Goal: Task Accomplishment & Management: Complete application form

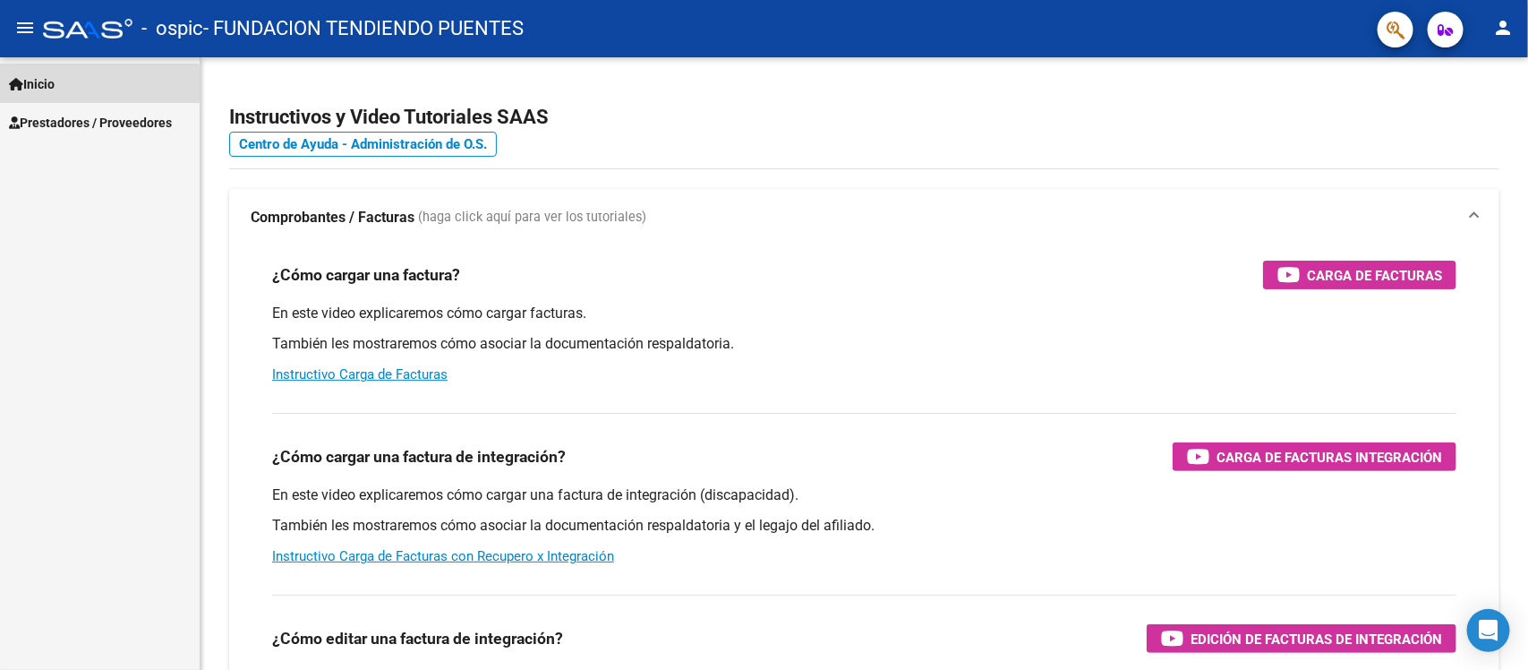
click at [90, 90] on link "Inicio" at bounding box center [100, 83] width 200 height 39
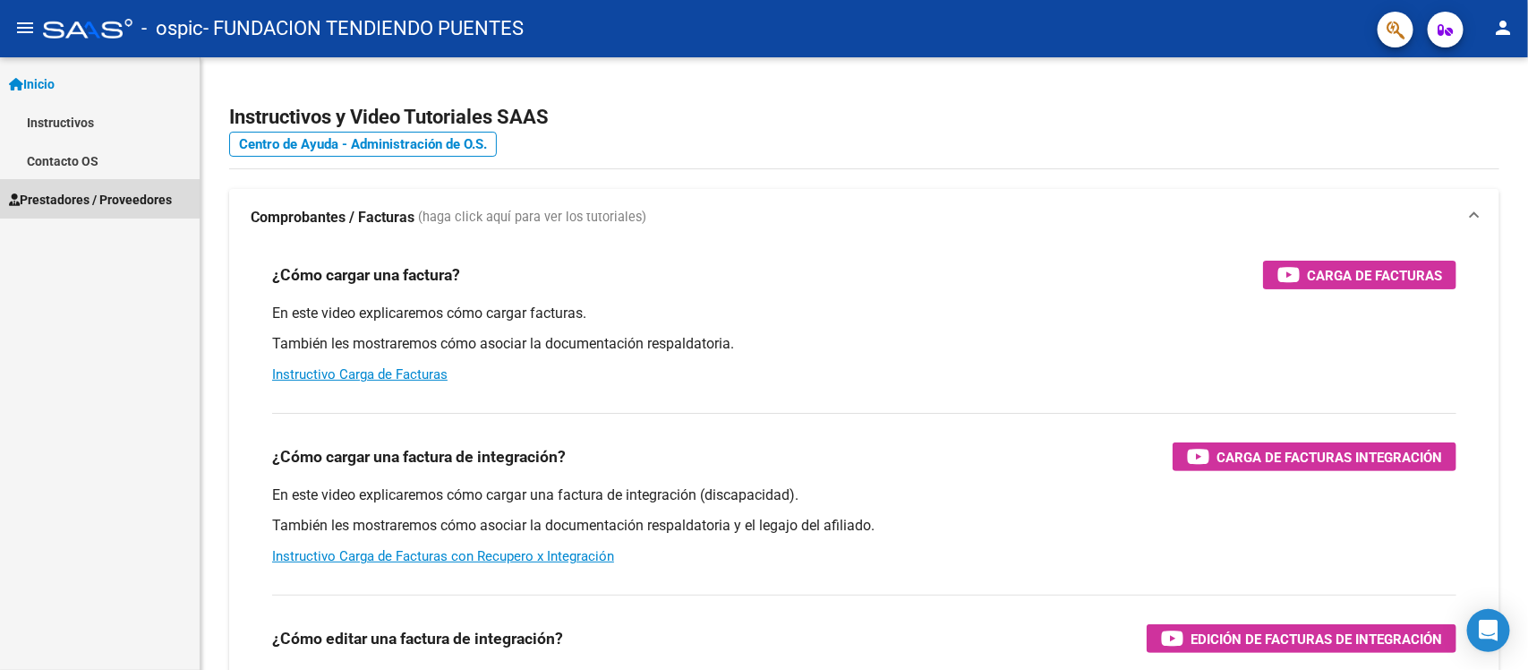
click at [94, 194] on span "Prestadores / Proveedores" at bounding box center [90, 200] width 163 height 20
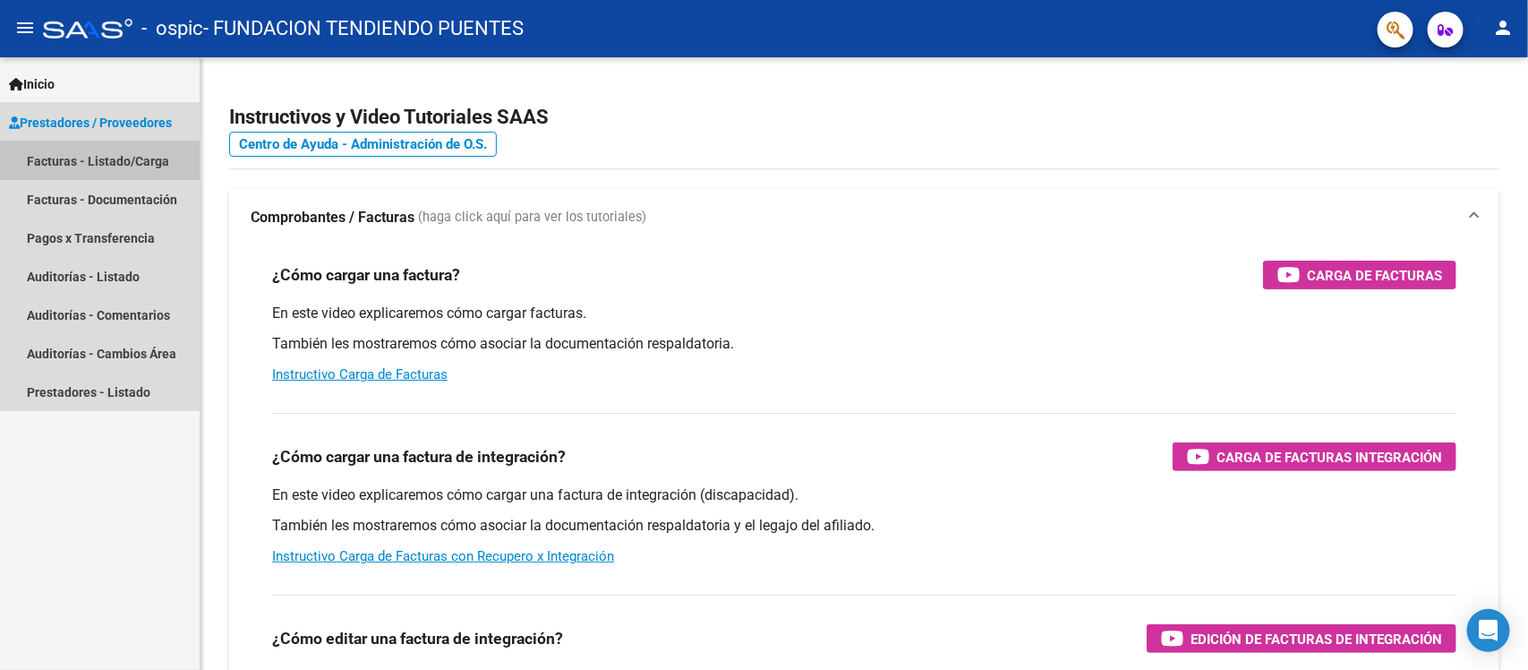
click at [103, 162] on link "Facturas - Listado/Carga" at bounding box center [100, 160] width 200 height 39
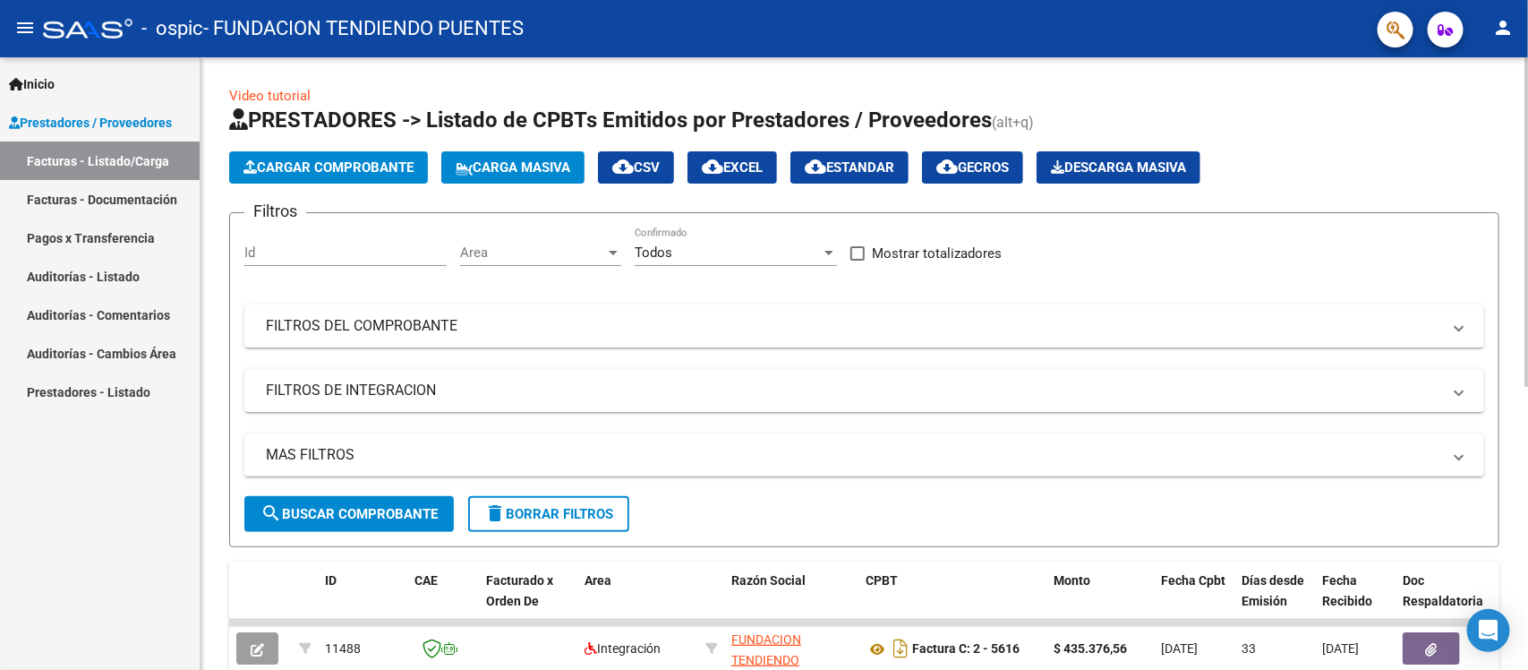
click at [355, 173] on span "Cargar Comprobante" at bounding box center [329, 167] width 170 height 16
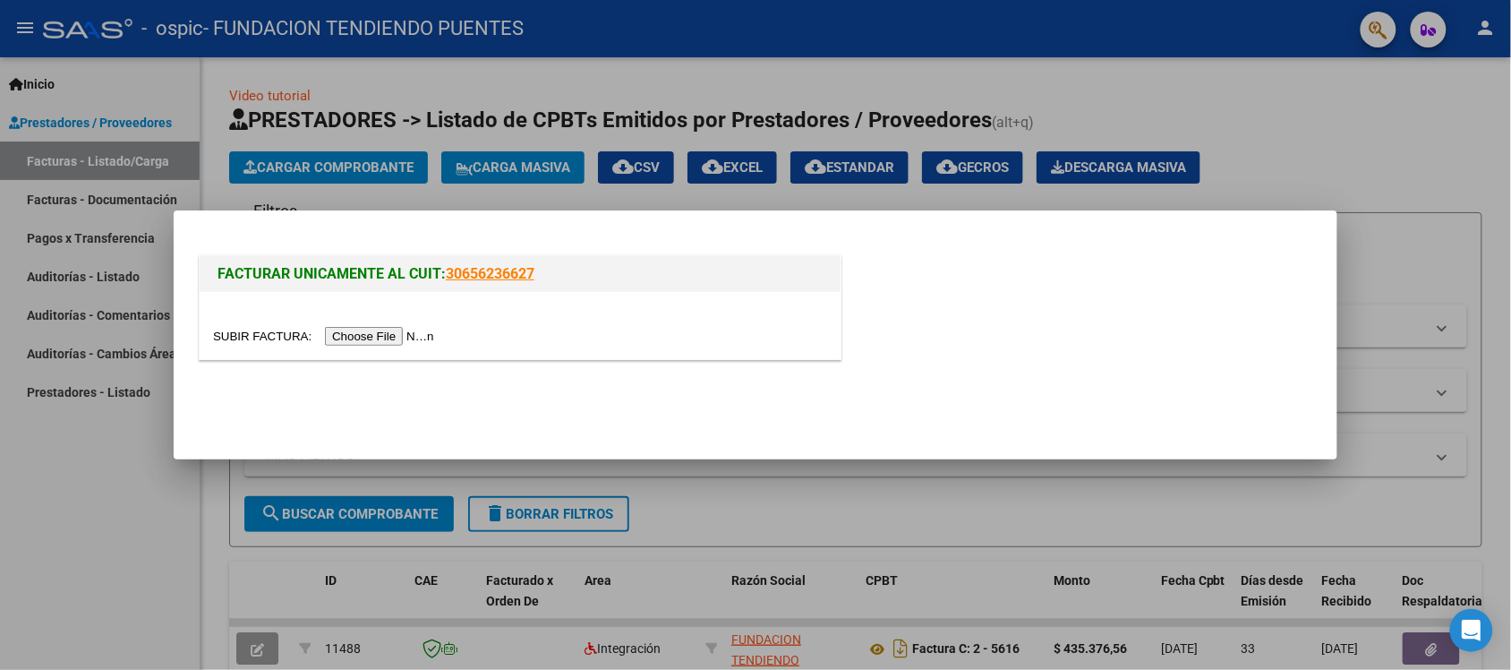
click at [361, 336] on input "file" at bounding box center [326, 336] width 227 height 19
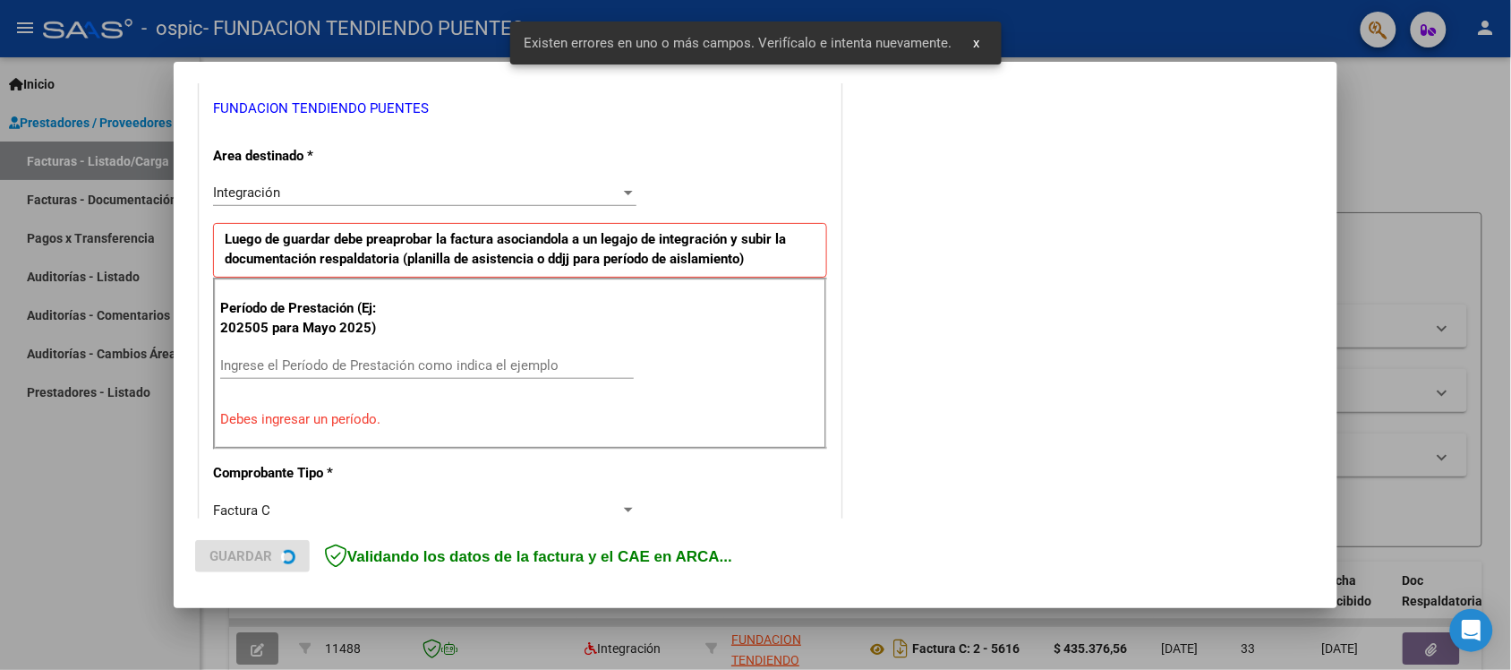
scroll to position [373, 0]
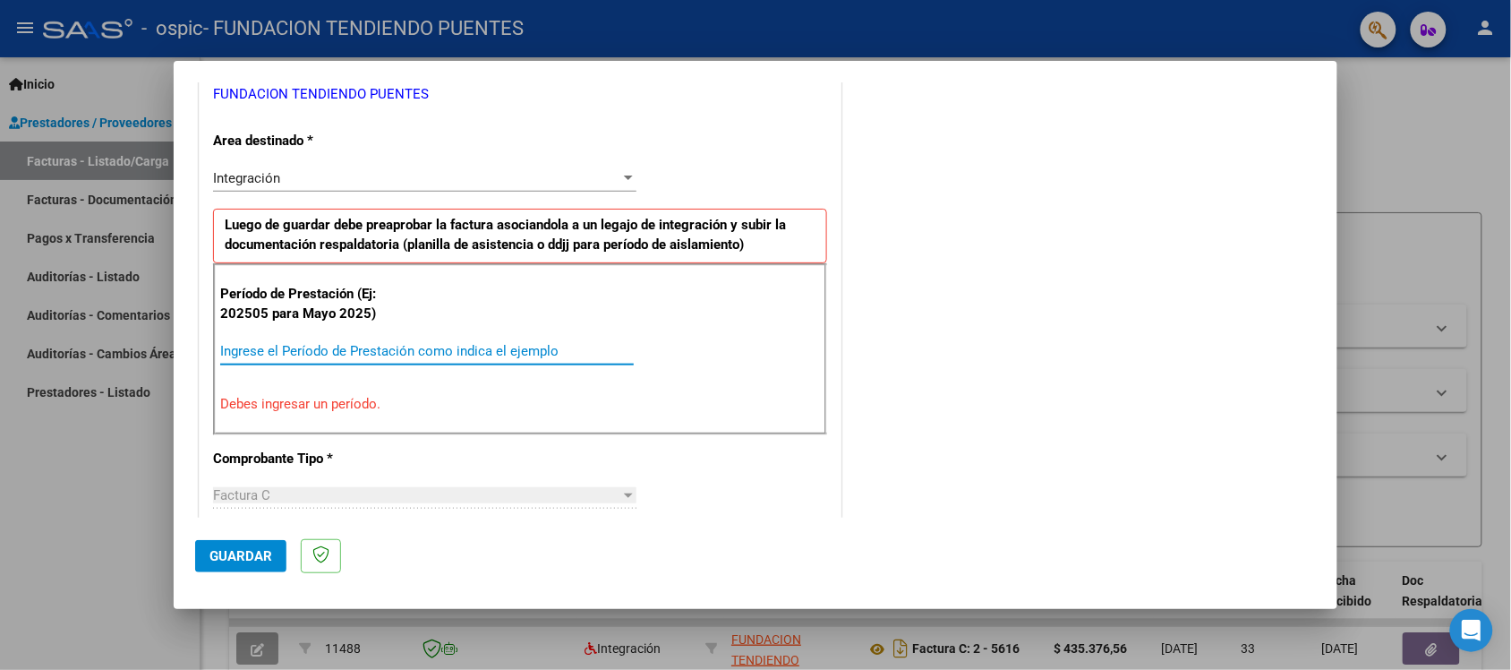
click at [401, 350] on input "Ingrese el Período de Prestación como indica el ejemplo" at bounding box center [427, 351] width 414 height 16
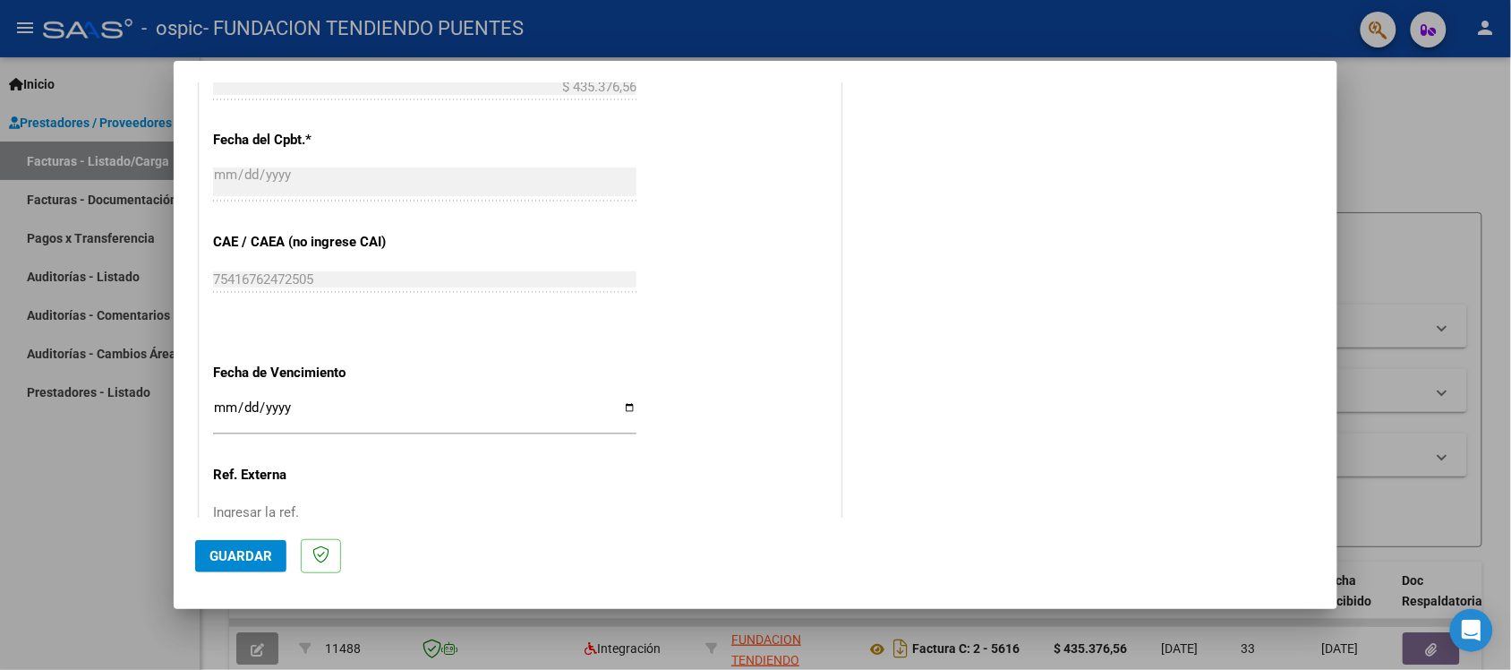
scroll to position [1142, 0]
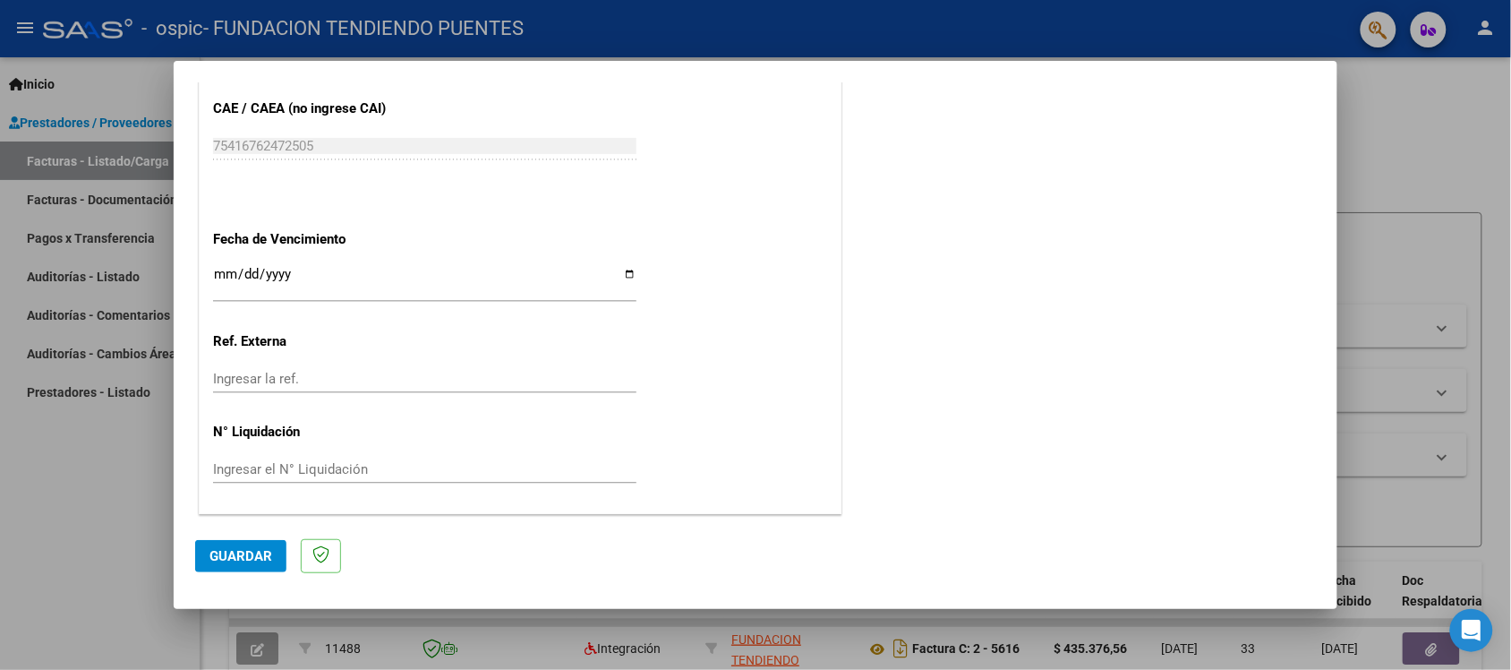
type input "202509"
click at [229, 556] on span "Guardar" at bounding box center [241, 556] width 63 height 16
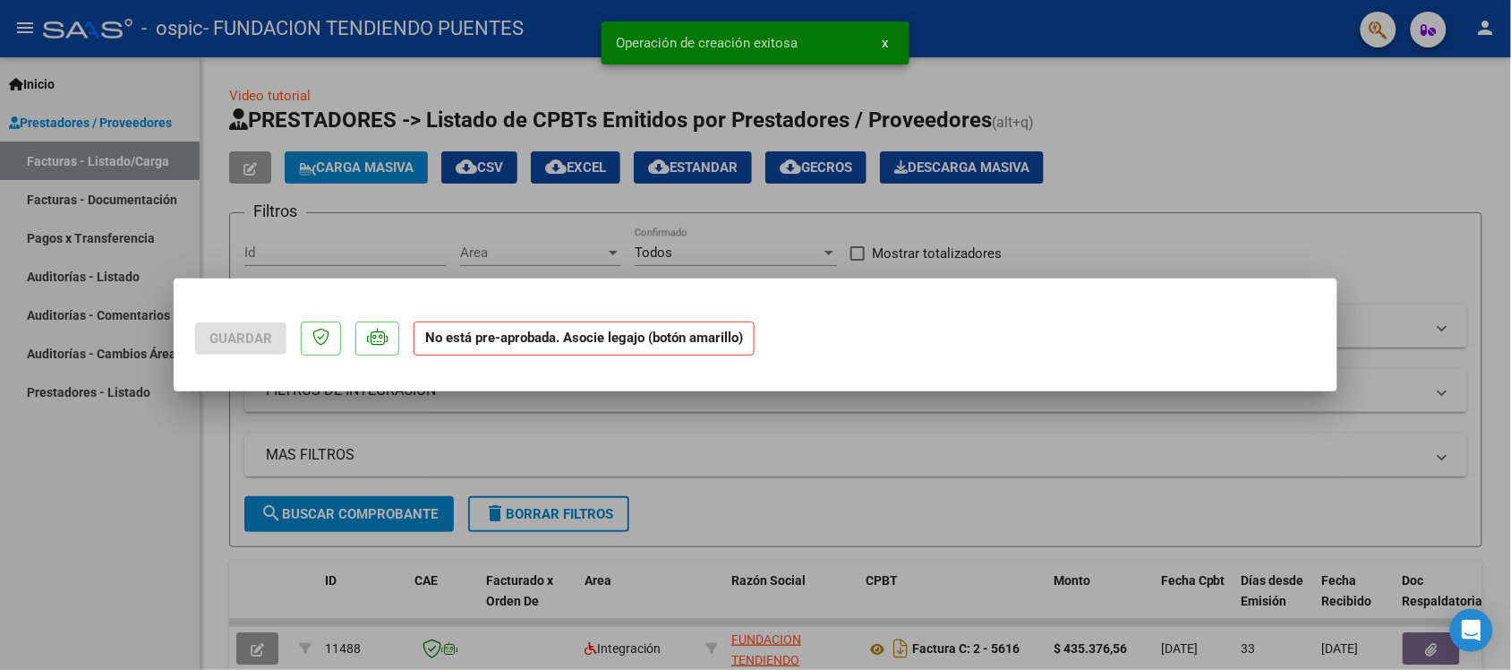
scroll to position [0, 0]
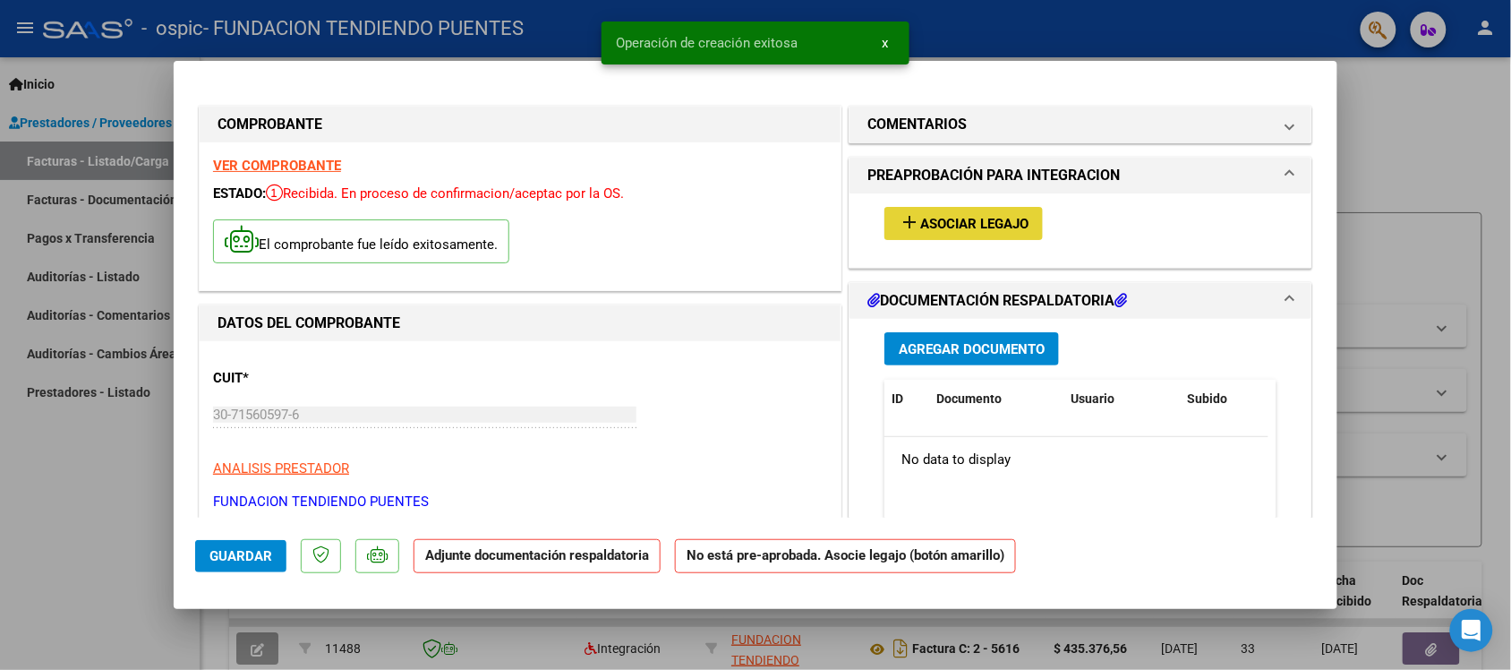
click at [945, 219] on span "Asociar Legajo" at bounding box center [974, 224] width 108 height 16
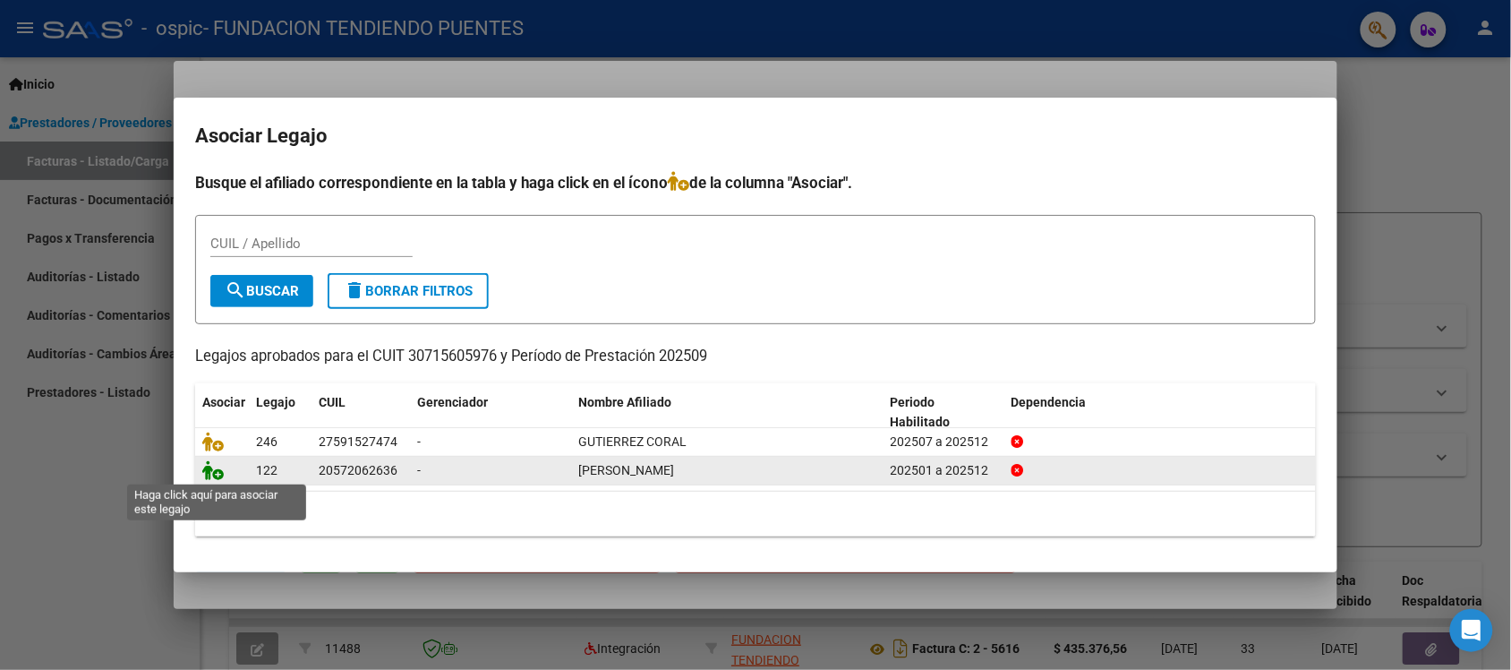
click at [219, 473] on icon at bounding box center [212, 470] width 21 height 20
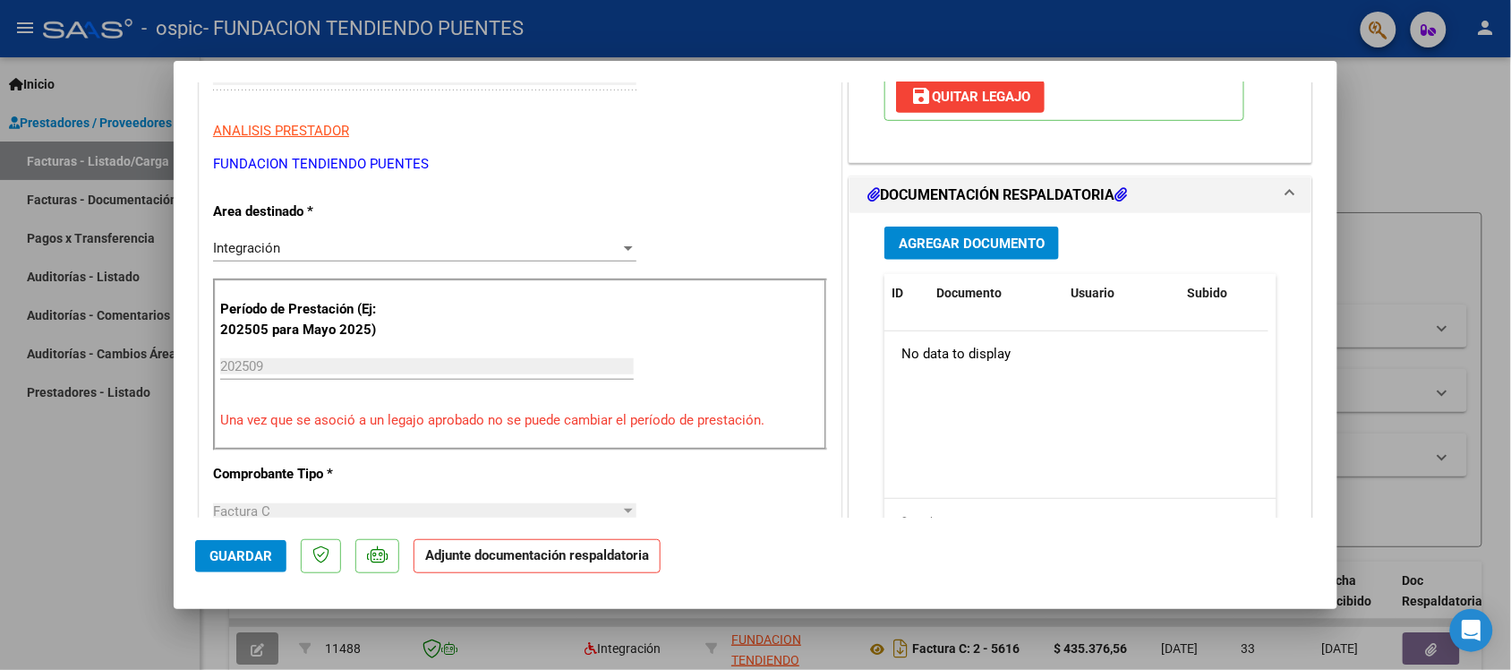
scroll to position [336, 0]
click at [963, 252] on span "Agregar Documento" at bounding box center [972, 245] width 146 height 16
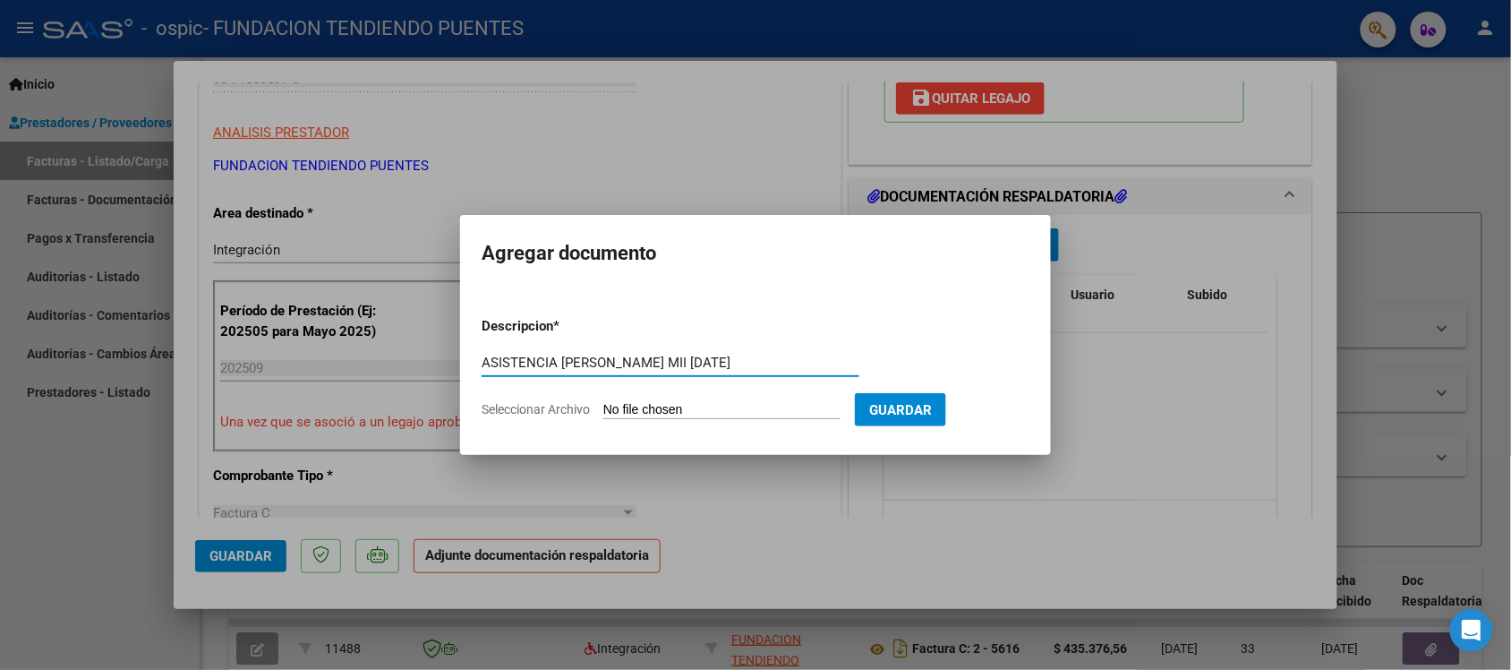
type input "ASISTENCIA [PERSON_NAME] MII [DATE]"
click at [569, 406] on span "Seleccionar Archivo" at bounding box center [536, 409] width 108 height 14
click at [603, 406] on input "Seleccionar Archivo" at bounding box center [721, 410] width 237 height 17
type input "C:\fakepath\[PERSON_NAME].pdf"
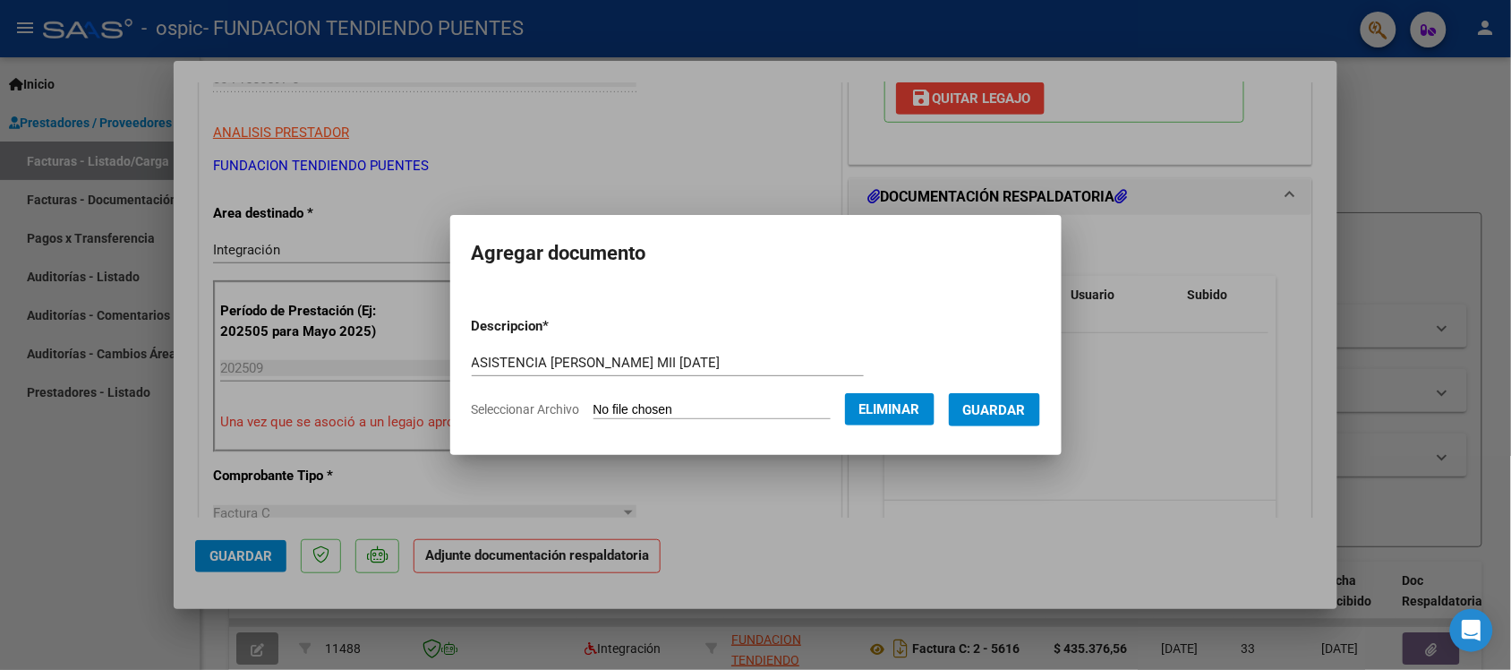
click at [1022, 418] on button "Guardar" at bounding box center [994, 409] width 91 height 33
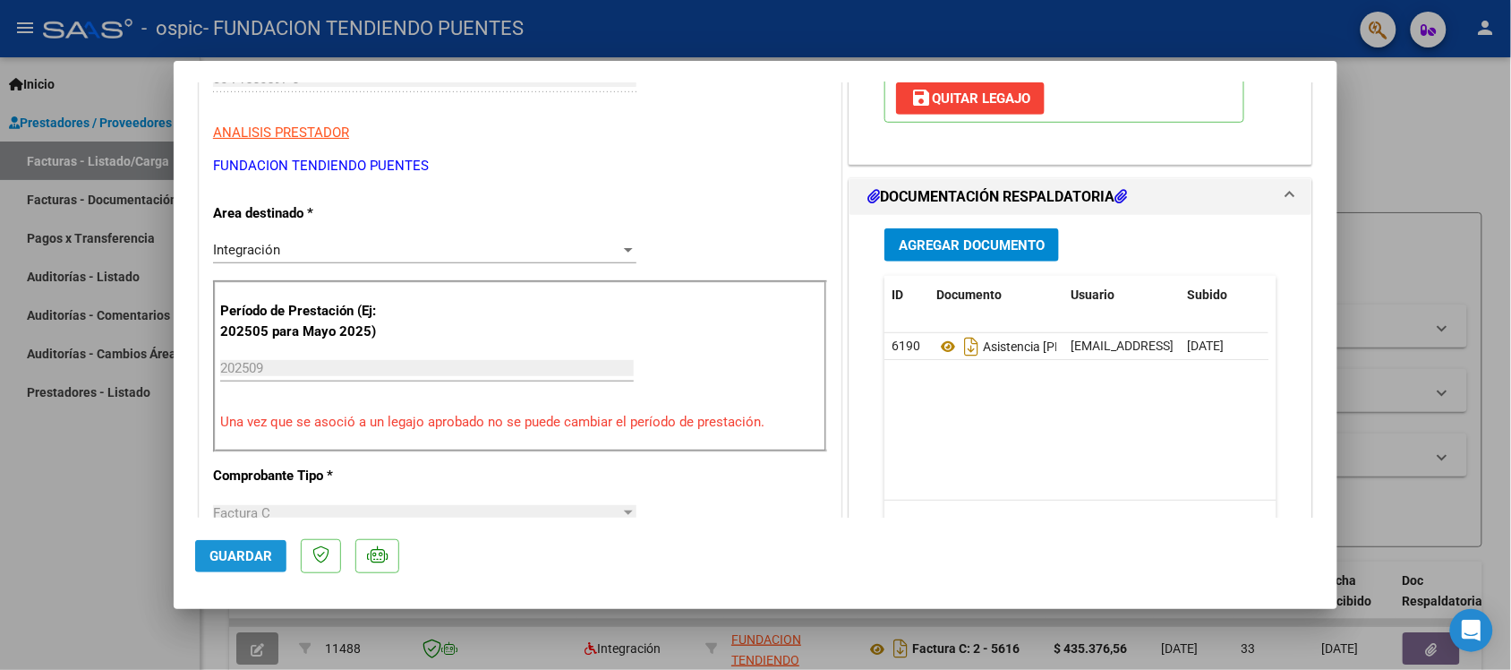
click at [226, 558] on span "Guardar" at bounding box center [241, 556] width 63 height 16
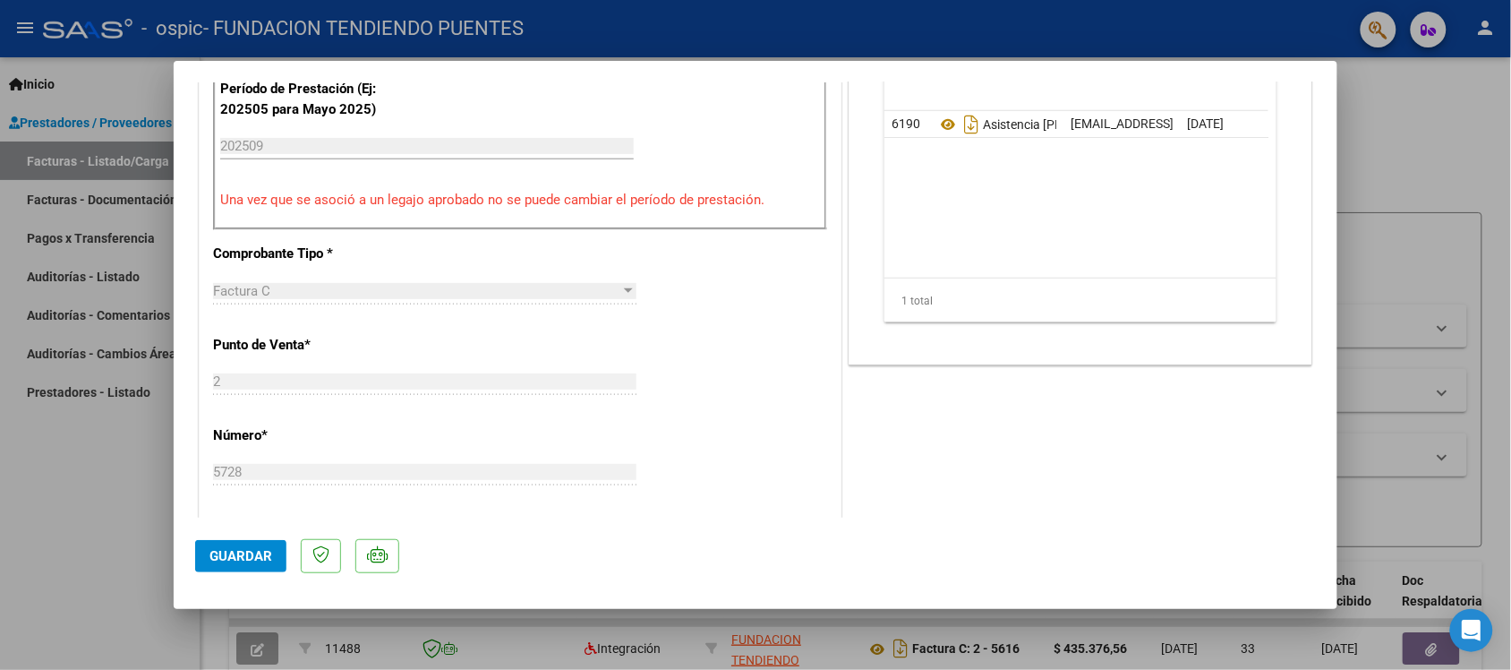
scroll to position [497, 0]
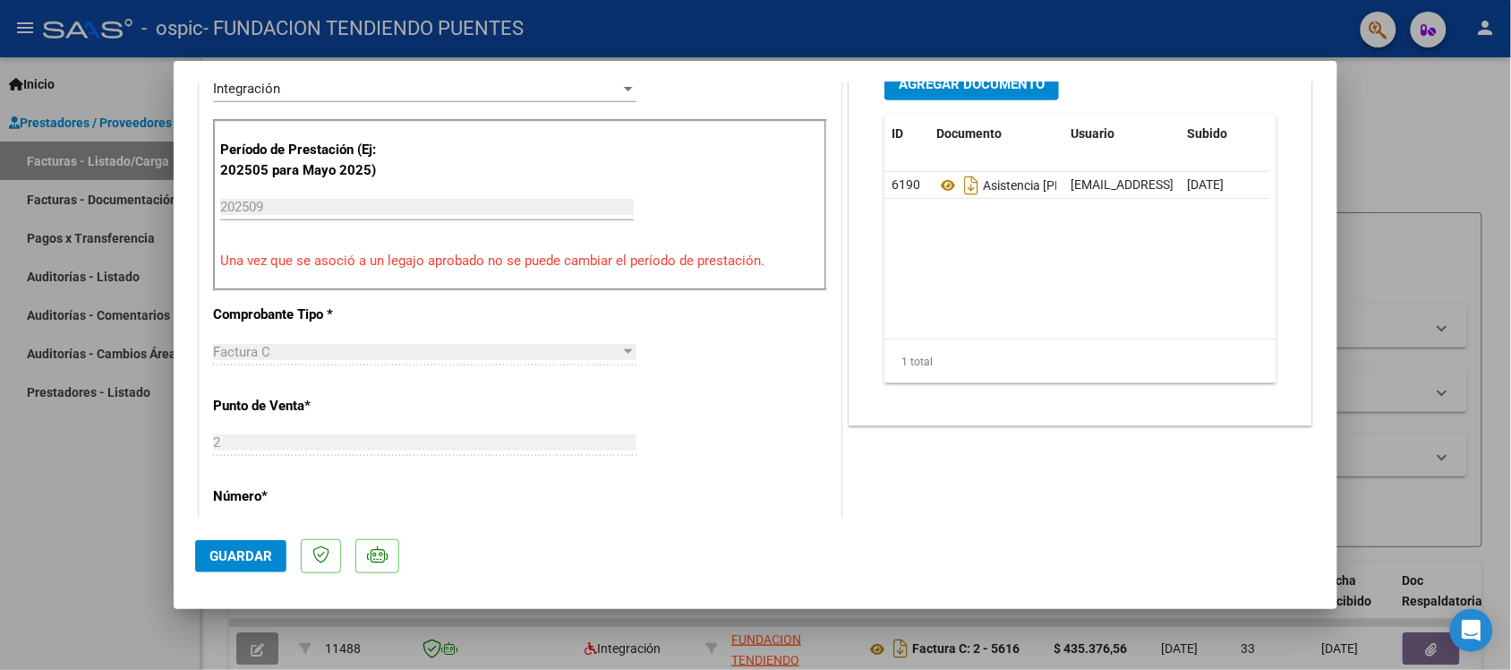
click at [108, 477] on div at bounding box center [755, 335] width 1511 height 670
type input "$ 0,00"
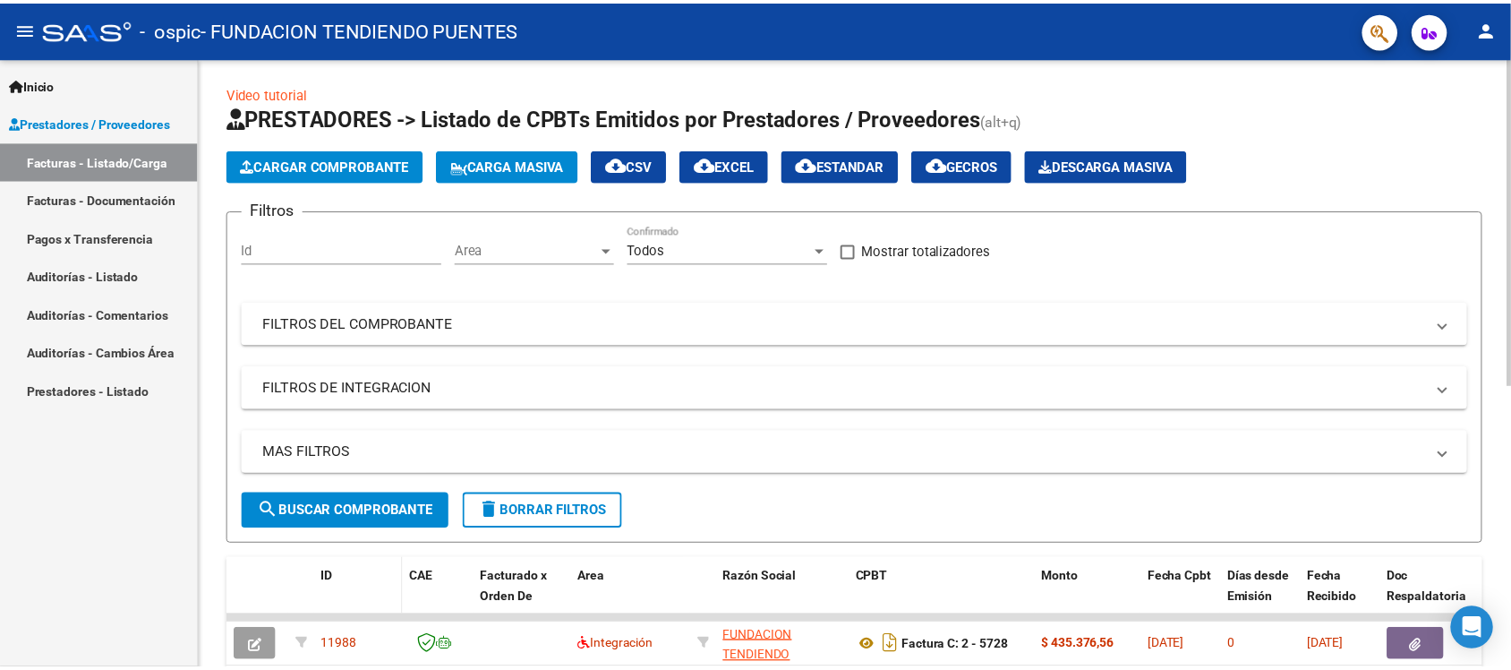
scroll to position [0, 0]
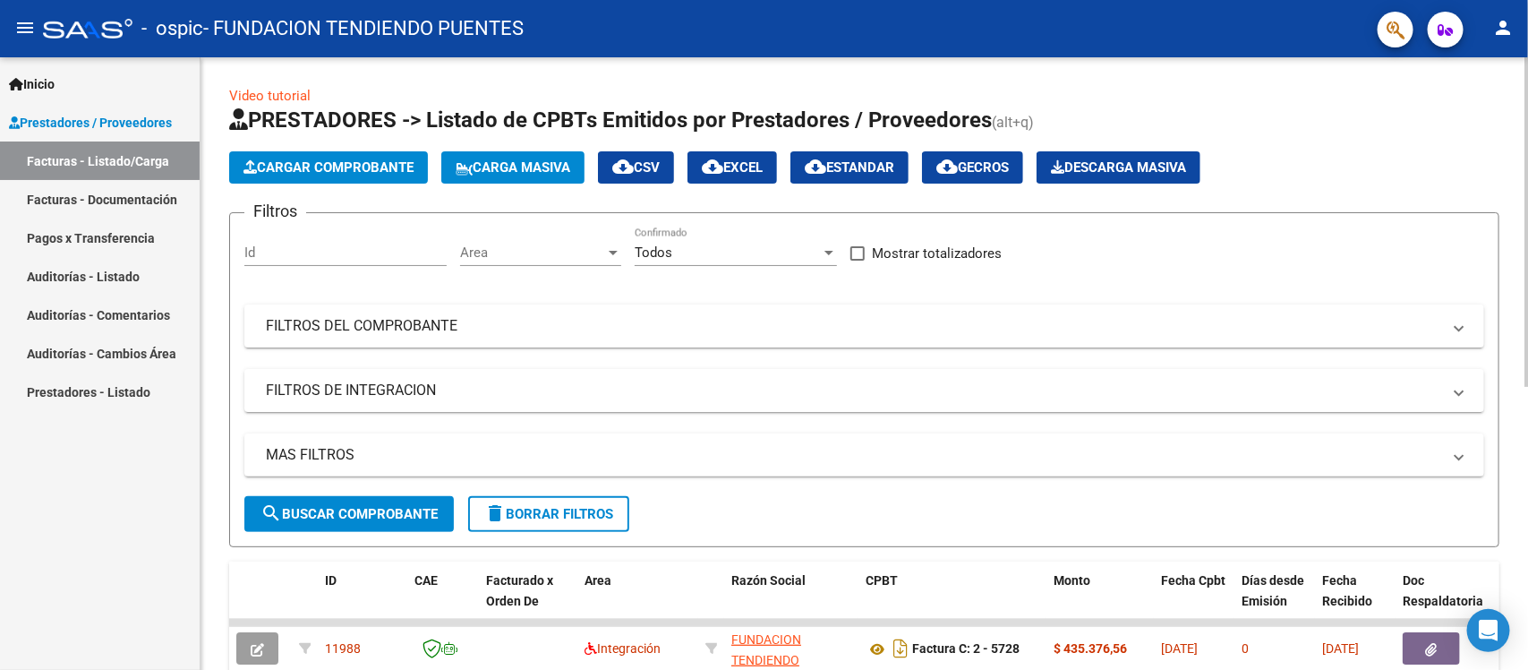
click at [358, 164] on span "Cargar Comprobante" at bounding box center [329, 167] width 170 height 16
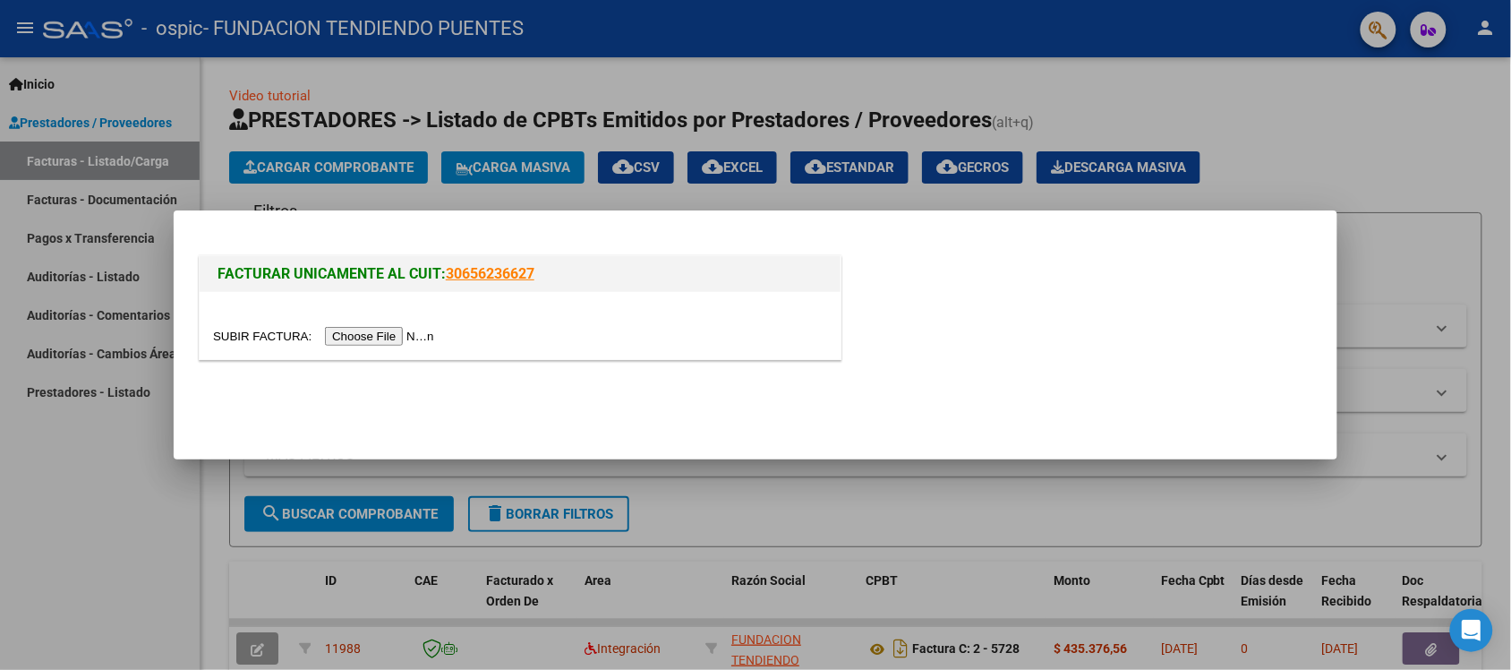
click at [378, 338] on input "file" at bounding box center [326, 336] width 227 height 19
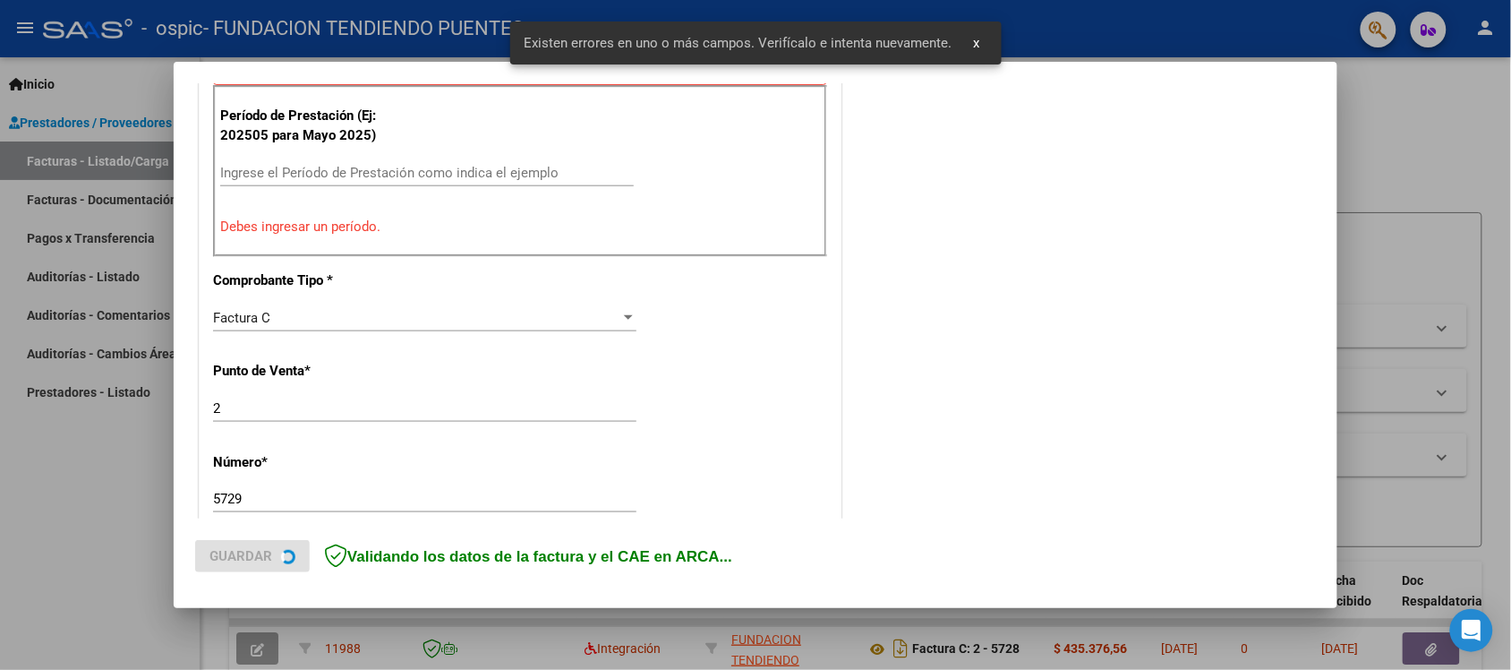
scroll to position [596, 0]
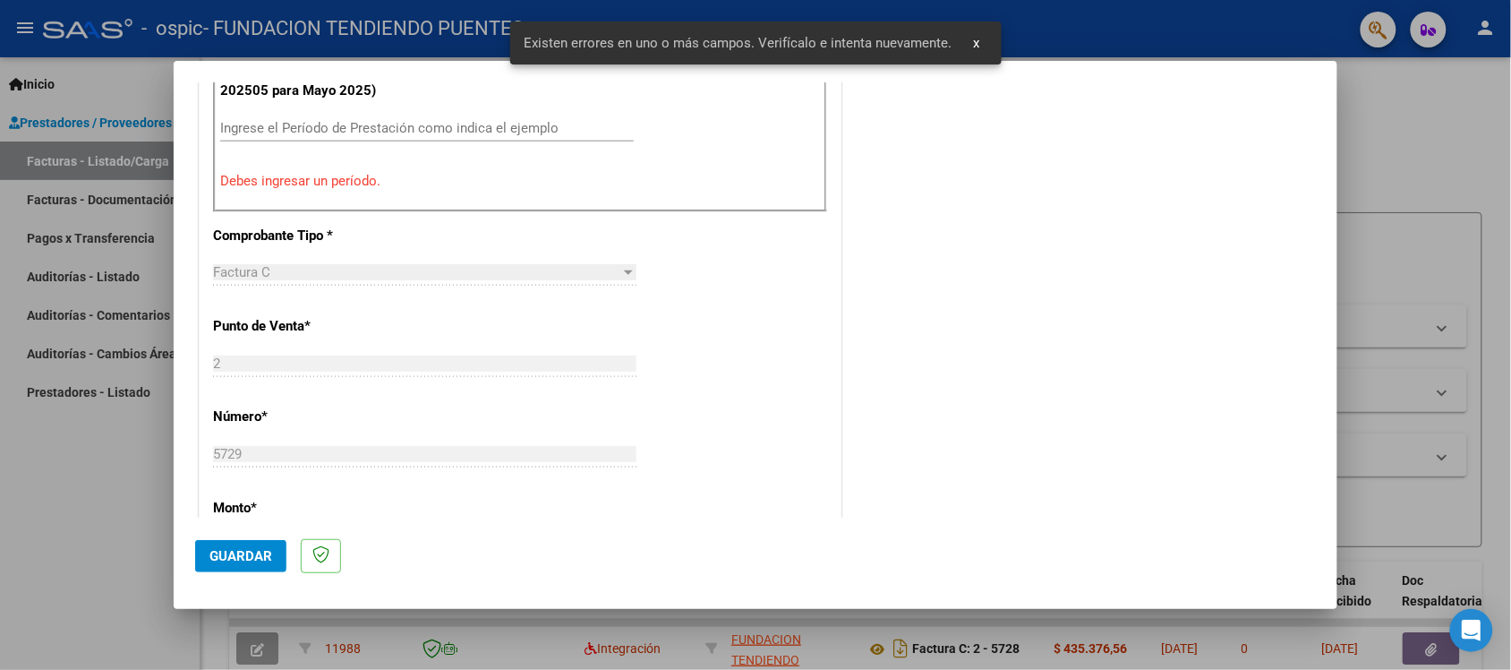
click at [261, 192] on p "Debes ingresar un período." at bounding box center [520, 181] width 600 height 21
click at [269, 133] on input "Ingrese el Período de Prestación como indica el ejemplo" at bounding box center [427, 128] width 414 height 16
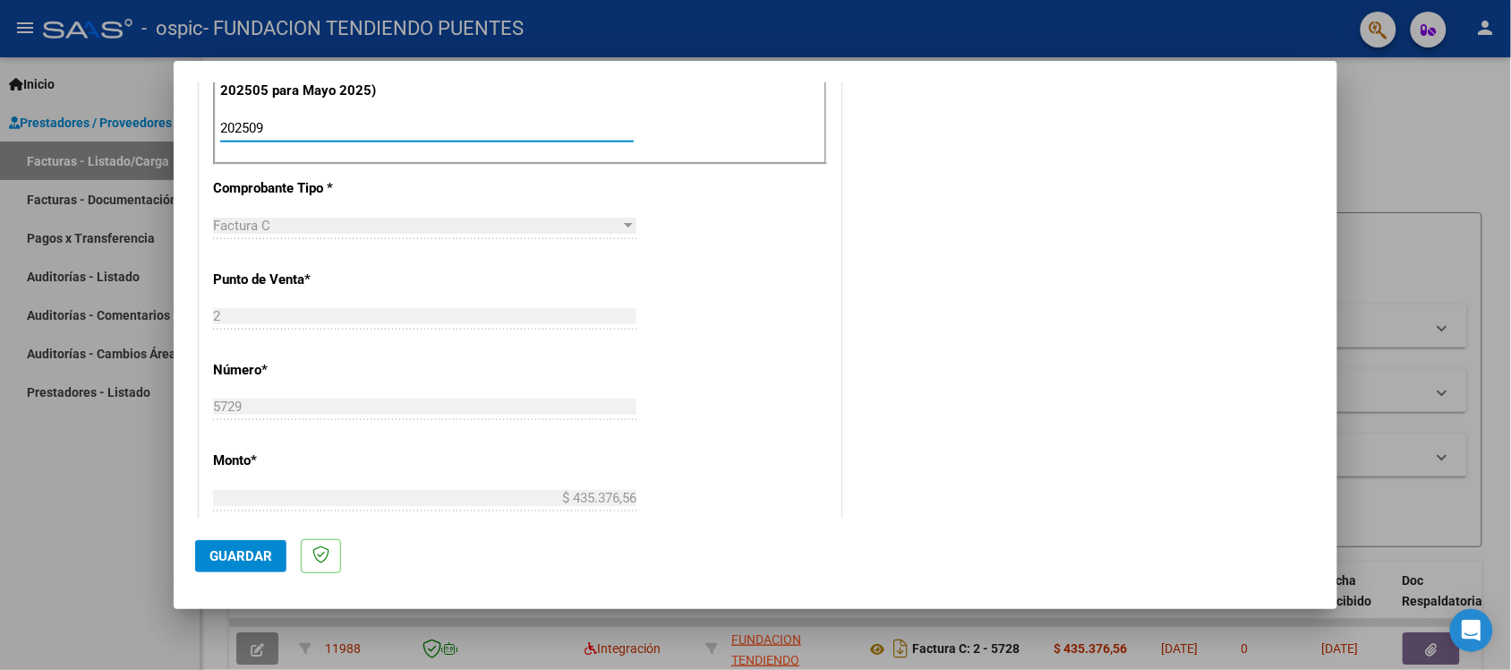
type input "202509"
click at [240, 552] on span "Guardar" at bounding box center [241, 556] width 63 height 16
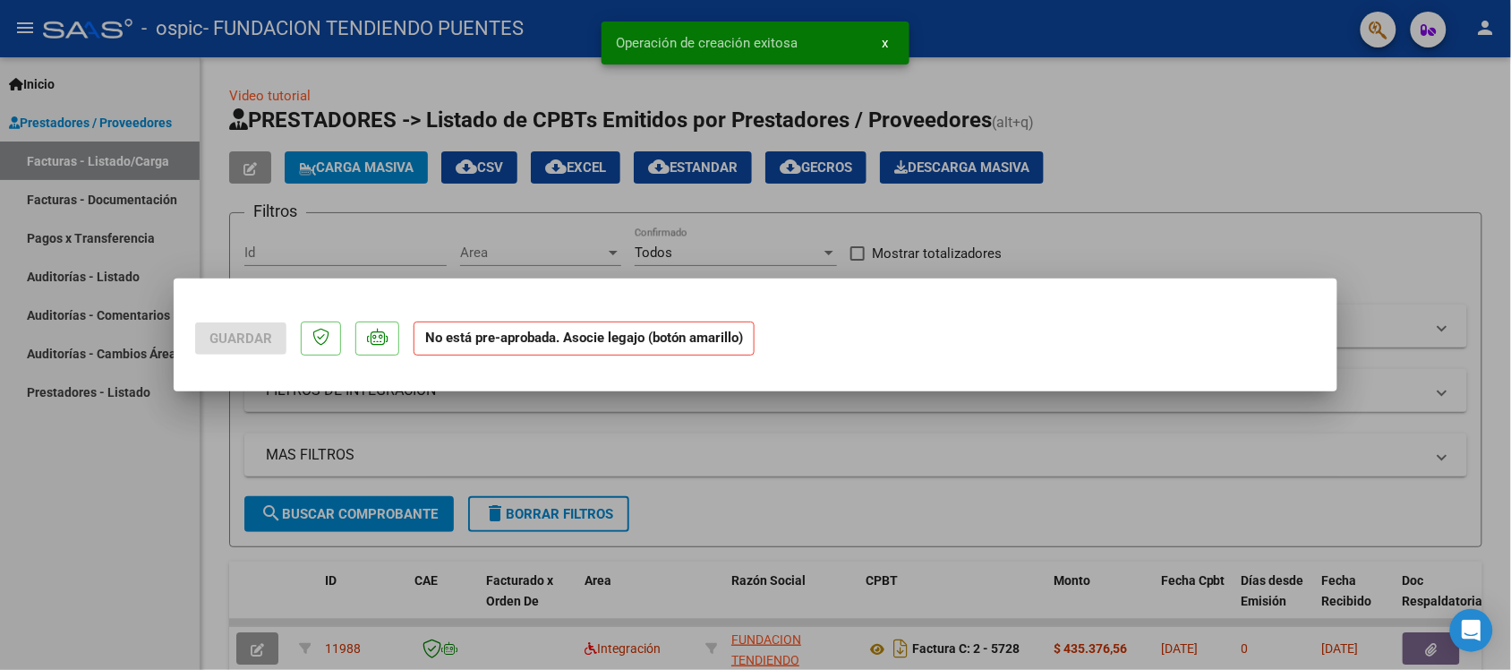
scroll to position [0, 0]
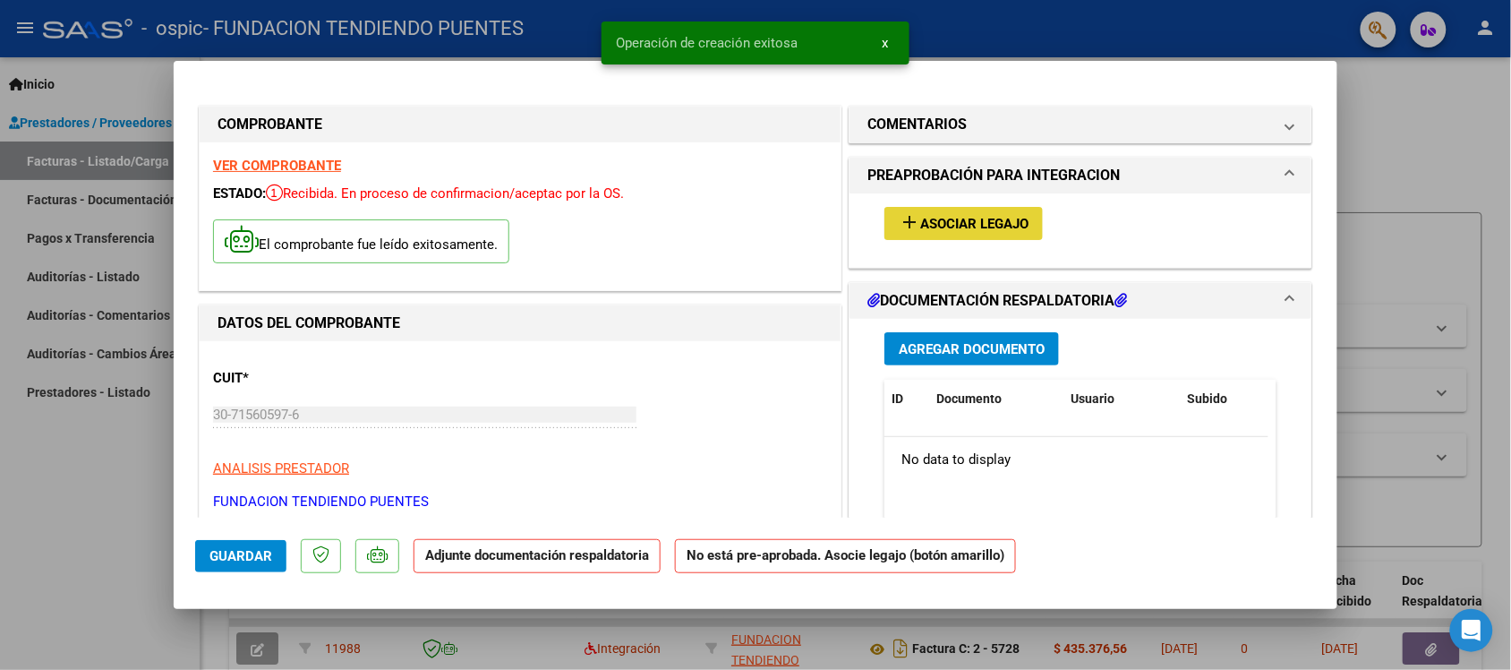
click at [954, 220] on span "Asociar Legajo" at bounding box center [974, 224] width 108 height 16
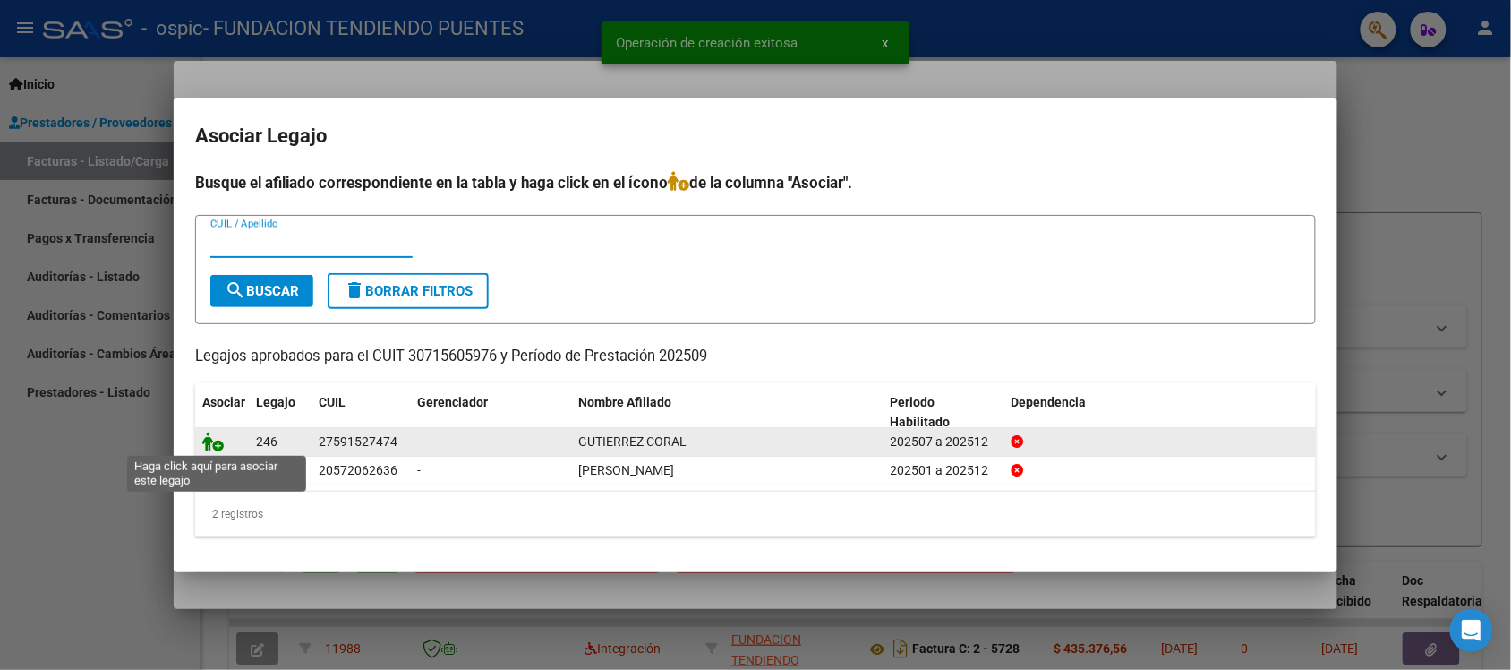
click at [216, 445] on icon at bounding box center [212, 442] width 21 height 20
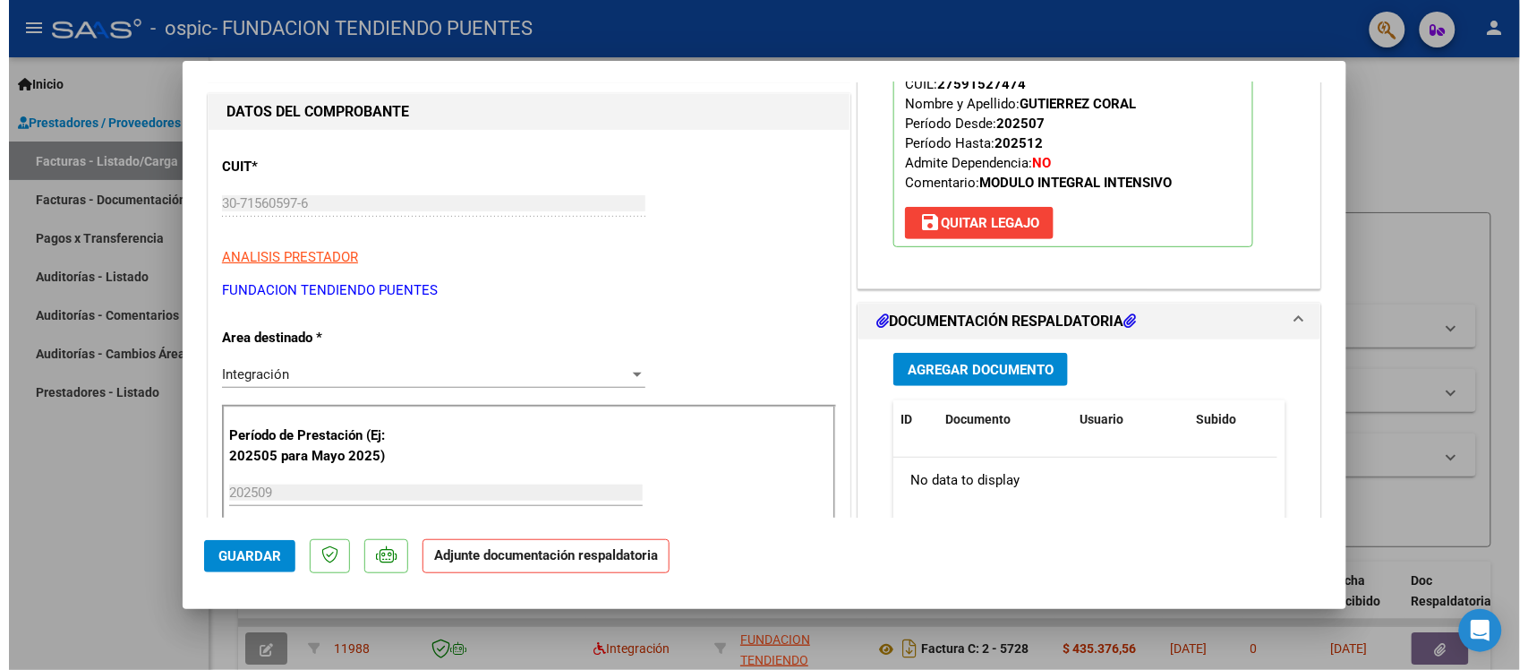
scroll to position [224, 0]
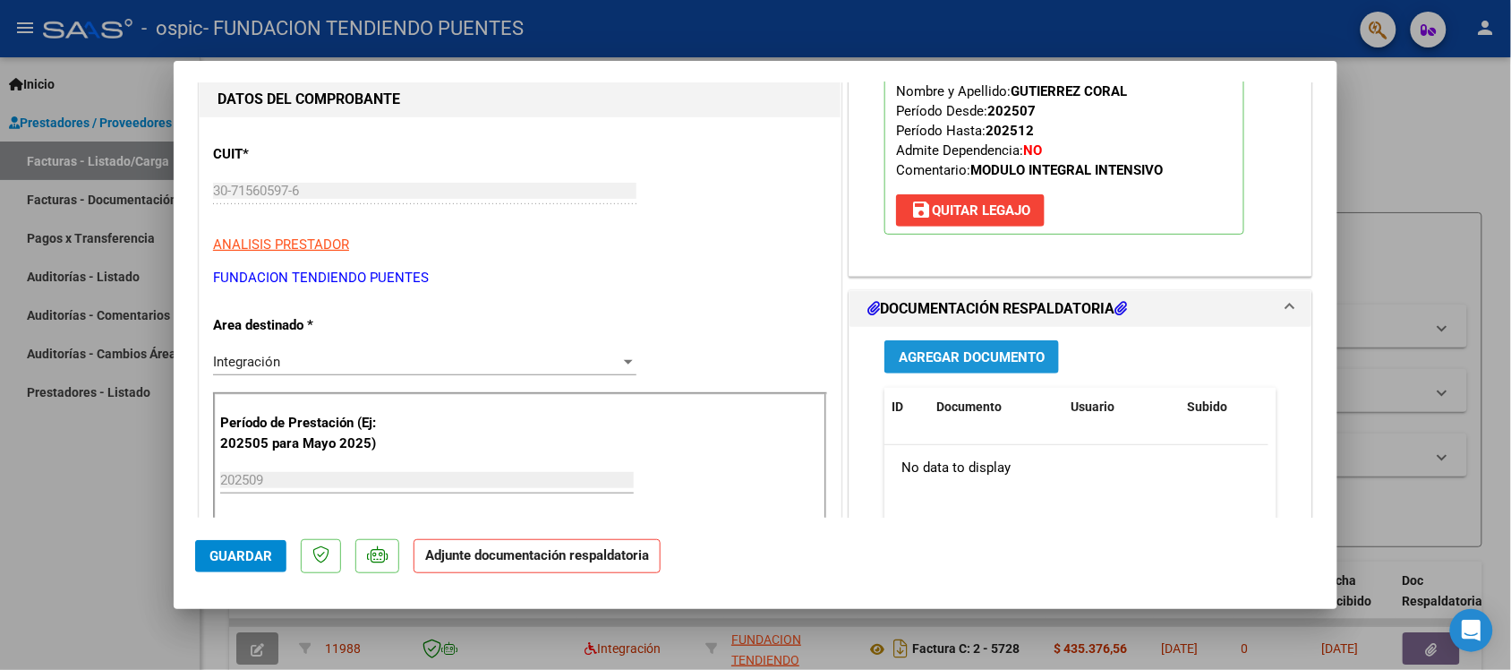
click at [986, 356] on span "Agregar Documento" at bounding box center [972, 357] width 146 height 16
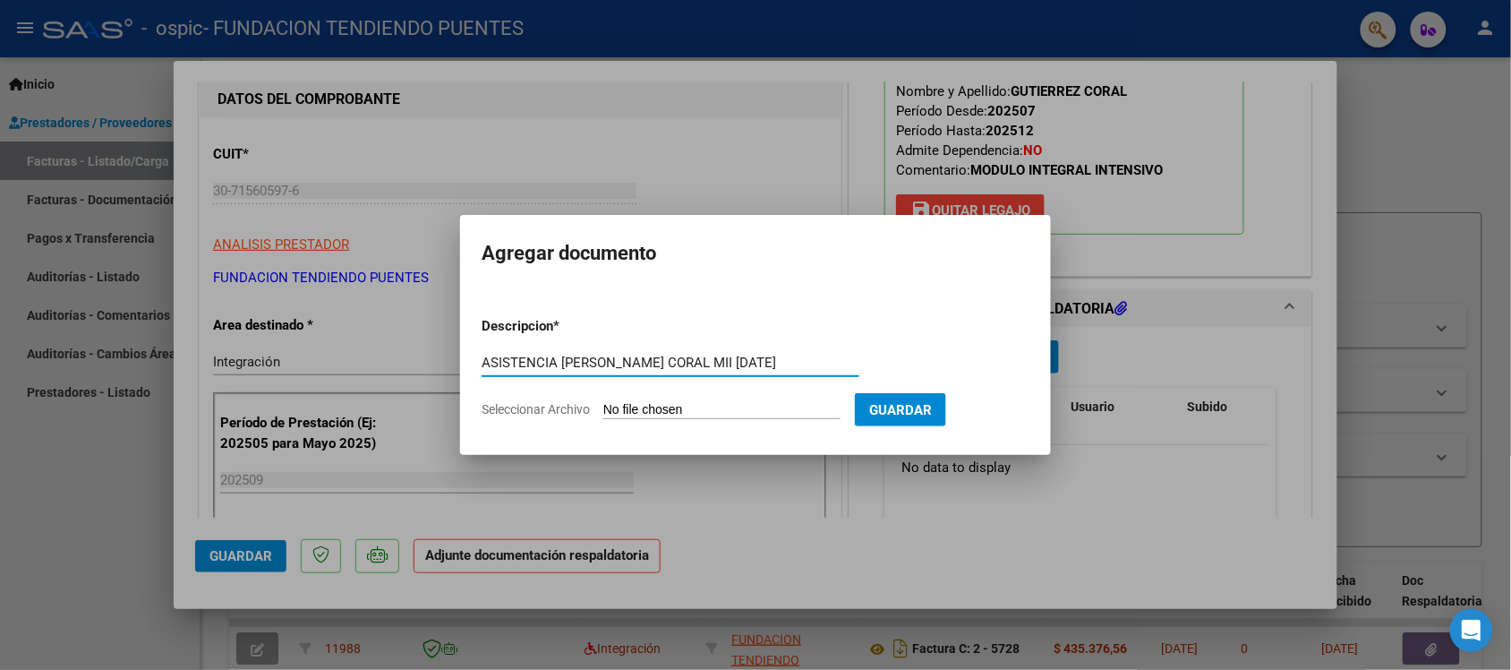
type input "ASISTENCIA [PERSON_NAME] CORAL MII [DATE]"
click at [578, 408] on span "Seleccionar Archivo" at bounding box center [536, 409] width 108 height 14
click at [603, 408] on input "Seleccionar Archivo" at bounding box center [721, 410] width 237 height 17
type input "C:\fakepath\[PERSON_NAME] CORAL.pdf"
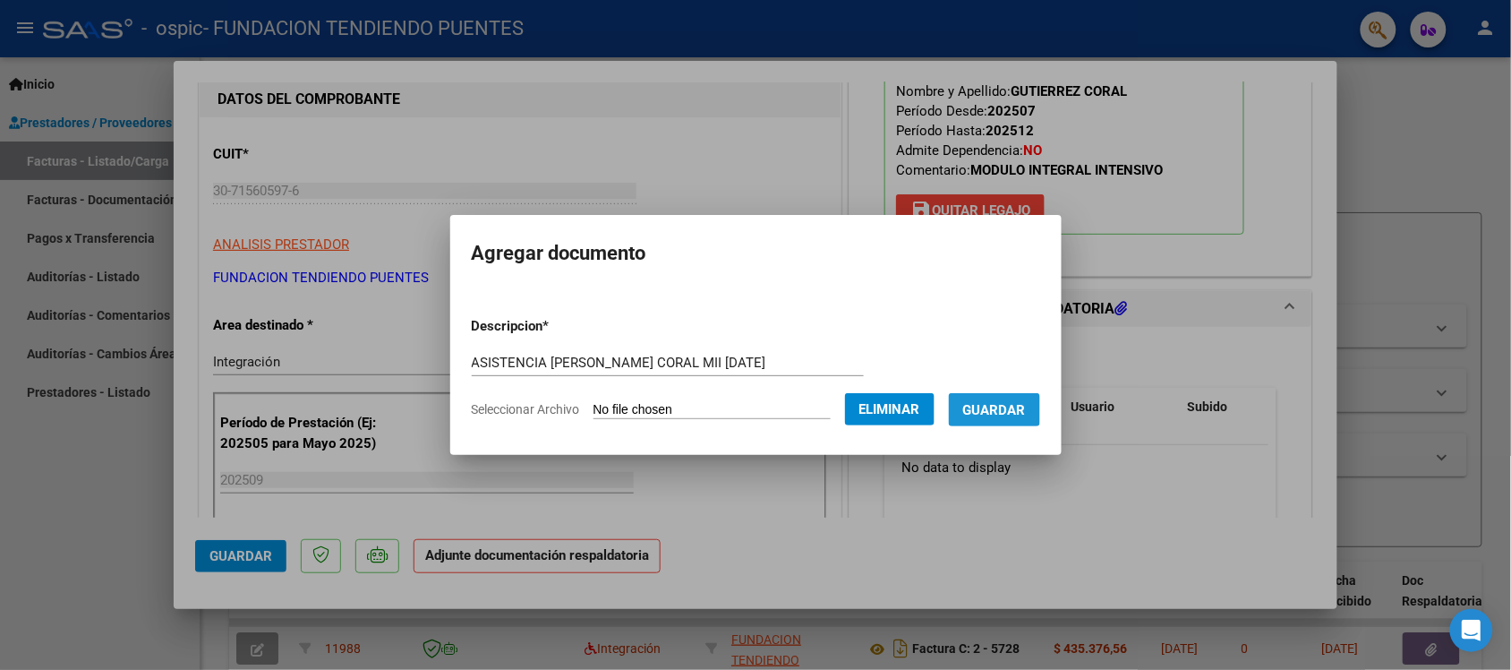
click at [1022, 421] on button "Guardar" at bounding box center [994, 409] width 91 height 33
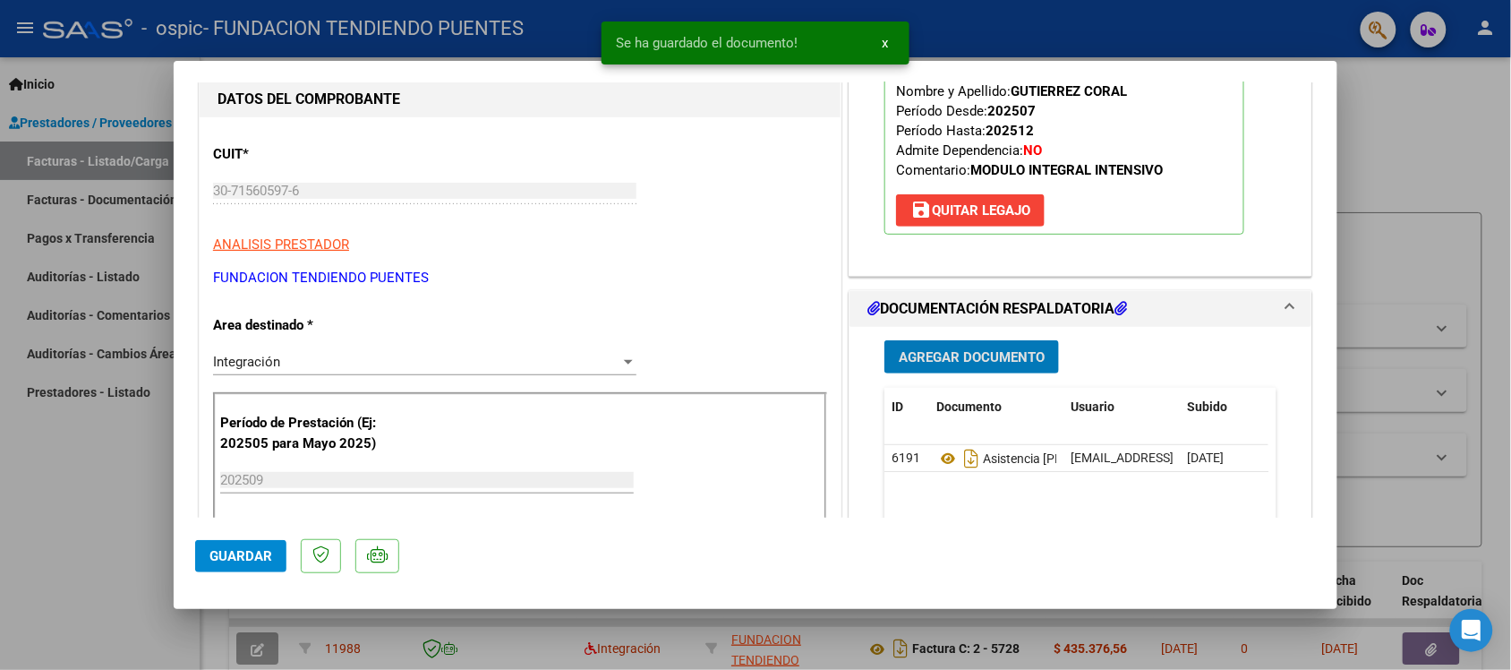
click at [251, 562] on span "Guardar" at bounding box center [241, 556] width 63 height 16
click at [121, 444] on div at bounding box center [755, 335] width 1511 height 670
type input "$ 0,00"
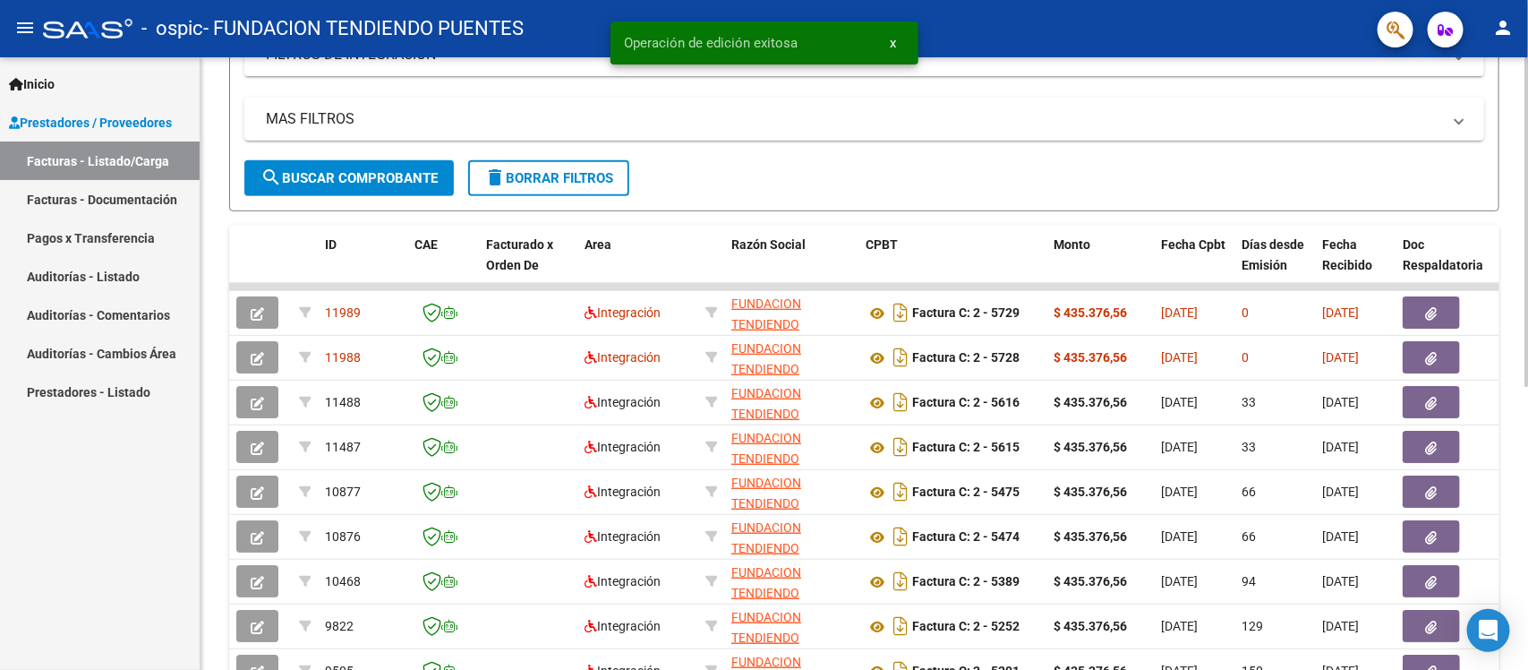
scroll to position [0, 0]
